Goal: Task Accomplishment & Management: Manage account settings

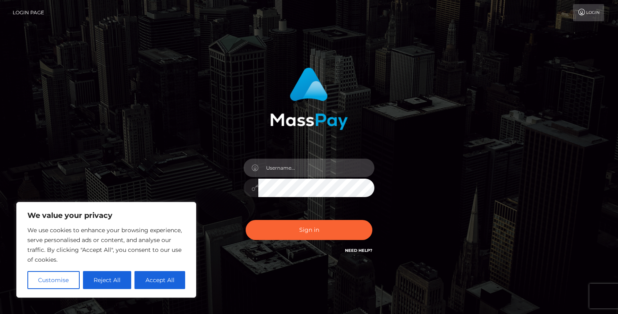
click at [326, 168] on input "text" at bounding box center [316, 168] width 116 height 18
type input "[EMAIL_ADDRESS][DOMAIN_NAME]"
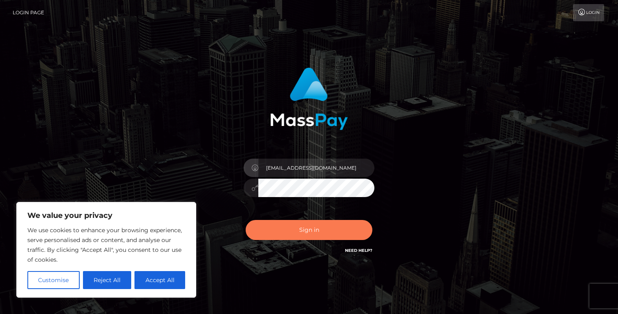
click at [313, 231] on button "Sign in" at bounding box center [309, 230] width 127 height 20
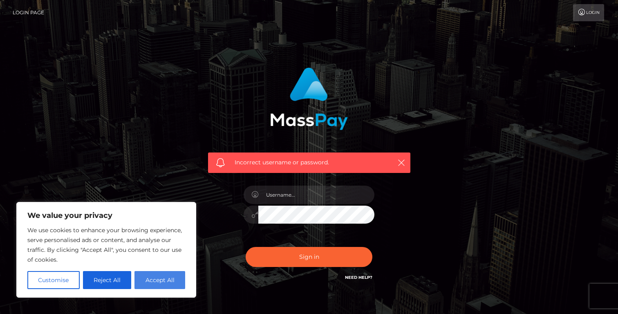
click at [148, 287] on button "Accept All" at bounding box center [159, 280] width 51 height 18
checkbox input "true"
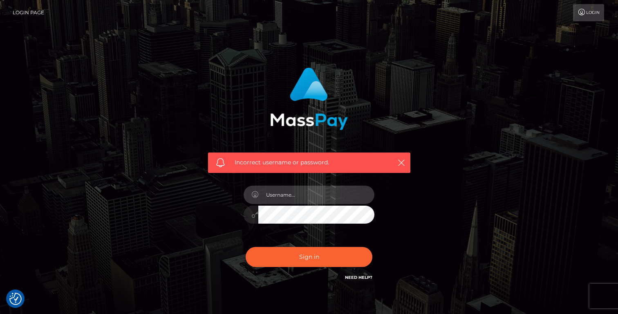
click at [301, 195] on input "text" at bounding box center [316, 195] width 116 height 18
type input "vikastvol@gmail.com"
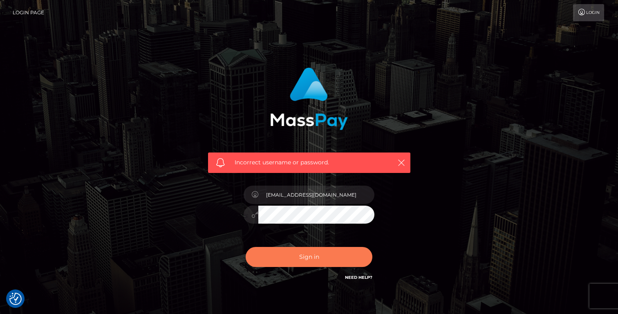
click at [316, 261] on button "Sign in" at bounding box center [309, 257] width 127 height 20
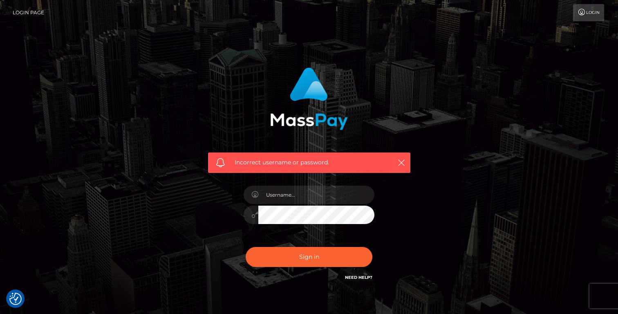
checkbox input "true"
click at [401, 164] on icon "button" at bounding box center [401, 163] width 8 height 8
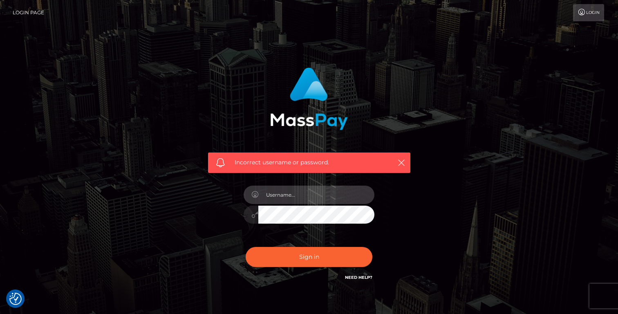
click at [310, 199] on input "text" at bounding box center [316, 195] width 116 height 18
type input "1989-02-22"
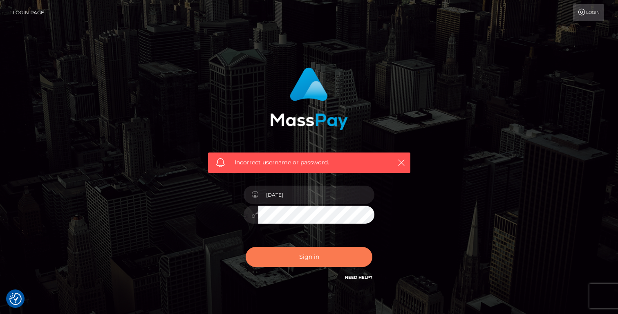
click at [309, 262] on button "Sign in" at bounding box center [309, 257] width 127 height 20
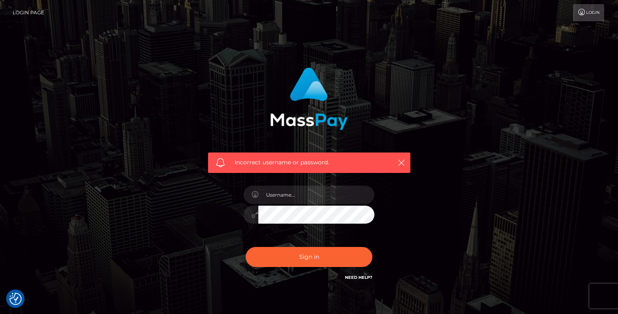
click at [588, 16] on link "Login" at bounding box center [588, 12] width 31 height 17
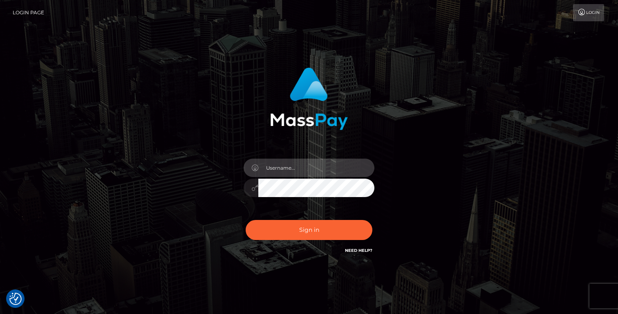
click at [291, 164] on input "text" at bounding box center [316, 168] width 116 height 18
type input "vikastvol@gmail.com"
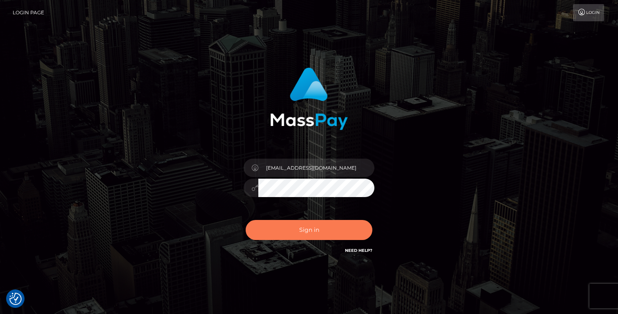
click at [302, 226] on button "Sign in" at bounding box center [309, 230] width 127 height 20
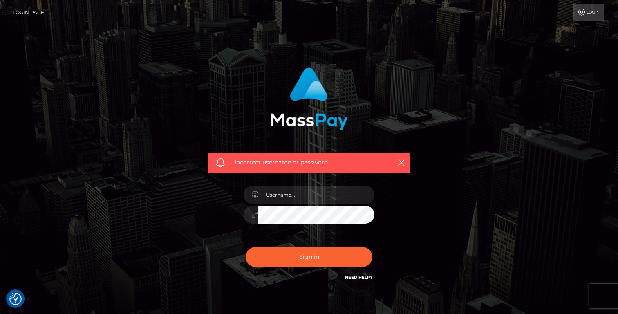
click at [593, 16] on link "Login" at bounding box center [588, 12] width 31 height 17
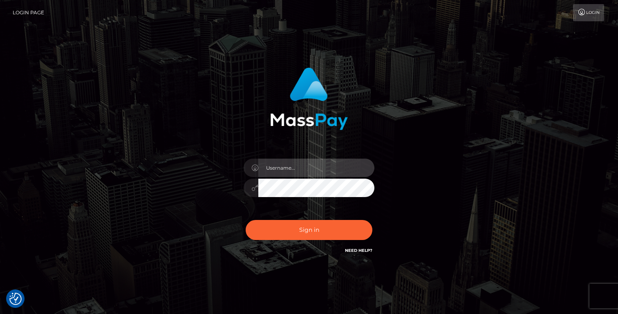
click at [302, 166] on input "text" at bounding box center [316, 168] width 116 height 18
click at [349, 249] on link "Need Help?" at bounding box center [358, 250] width 27 height 5
click at [282, 168] on input "text" at bounding box center [316, 168] width 116 height 18
type input "[EMAIL_ADDRESS][DOMAIN_NAME]"
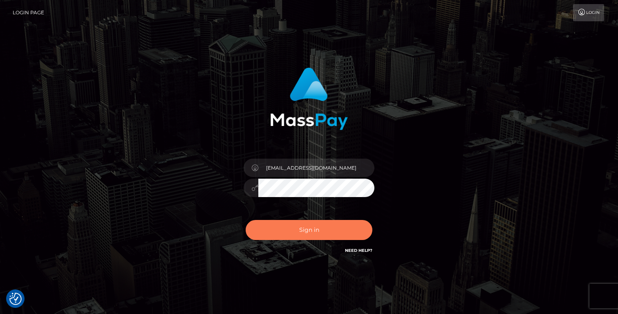
click at [299, 232] on button "Sign in" at bounding box center [309, 230] width 127 height 20
